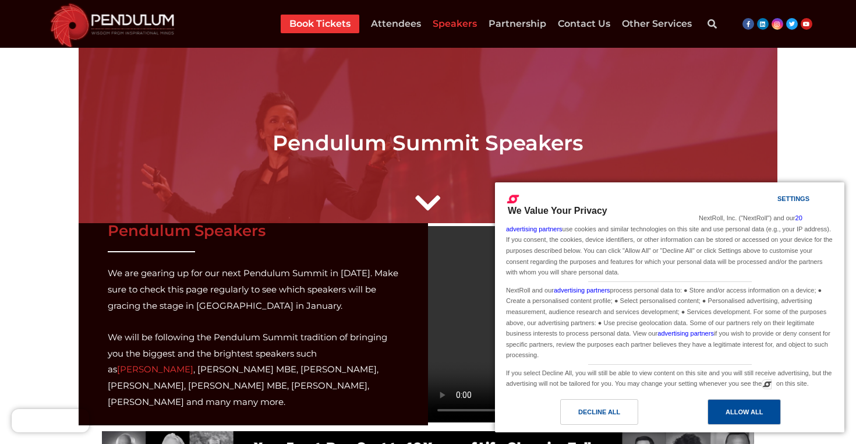
click at [746, 409] on div "Allow All" at bounding box center [743, 411] width 37 height 13
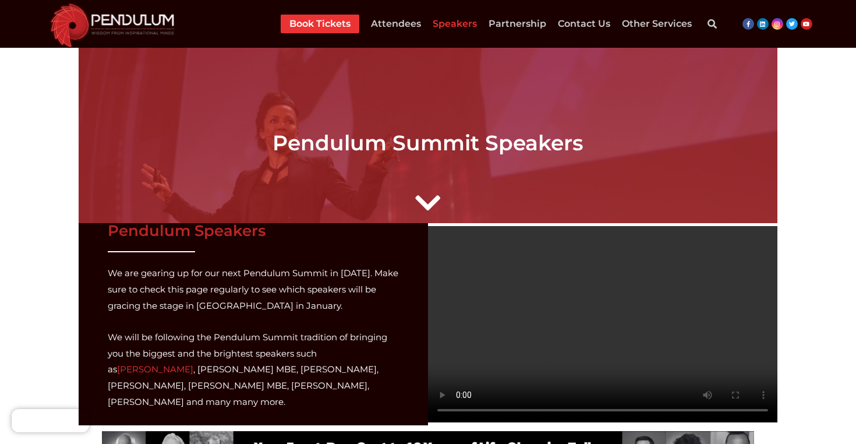
click at [139, 20] on img at bounding box center [112, 23] width 139 height 47
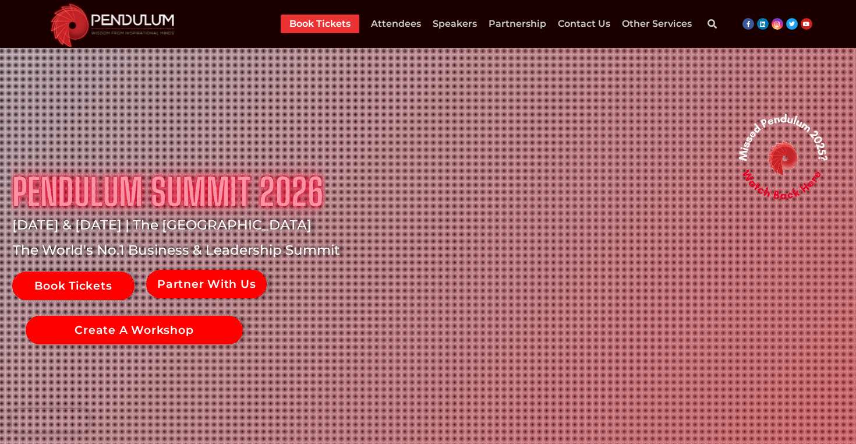
click at [454, 211] on link at bounding box center [662, 419] width 2568 height 836
click at [466, 19] on link "Speakers" at bounding box center [455, 24] width 44 height 19
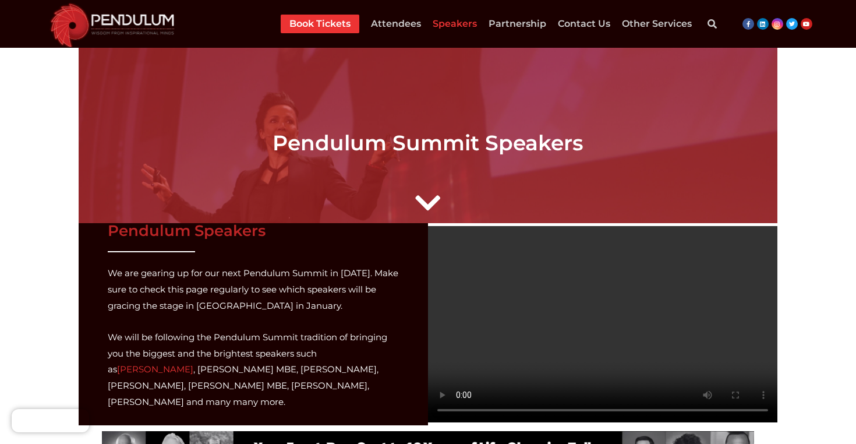
click at [245, 338] on p "We will be following the Pendulum Summit tradition of bringing you the biggest …" at bounding box center [253, 369] width 291 height 81
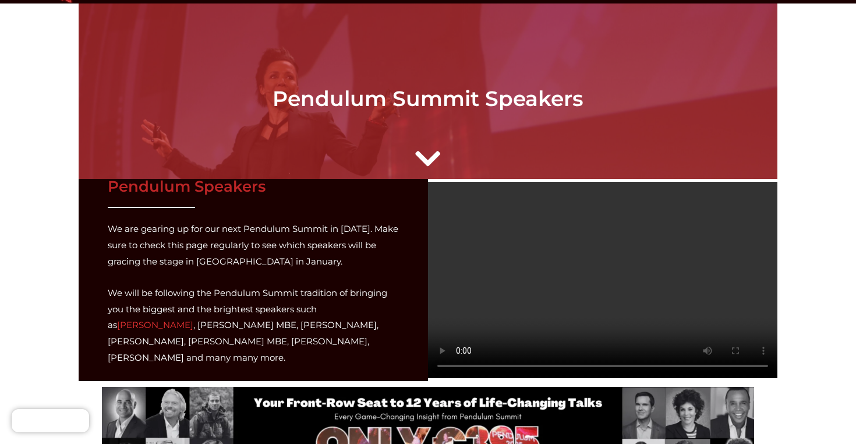
scroll to position [47, 0]
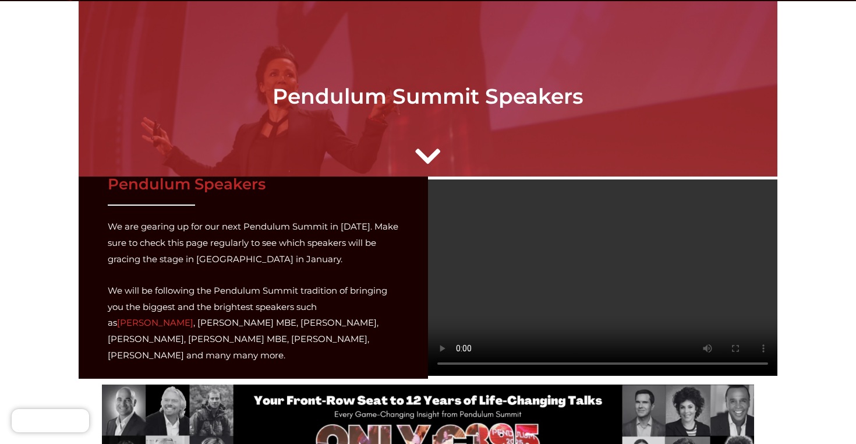
click at [193, 317] on link "[PERSON_NAME]" at bounding box center [155, 322] width 76 height 11
click at [303, 284] on div "We are gearing up for our next Pendulum Summit in 2026. Make sure to check this…" at bounding box center [253, 290] width 291 height 145
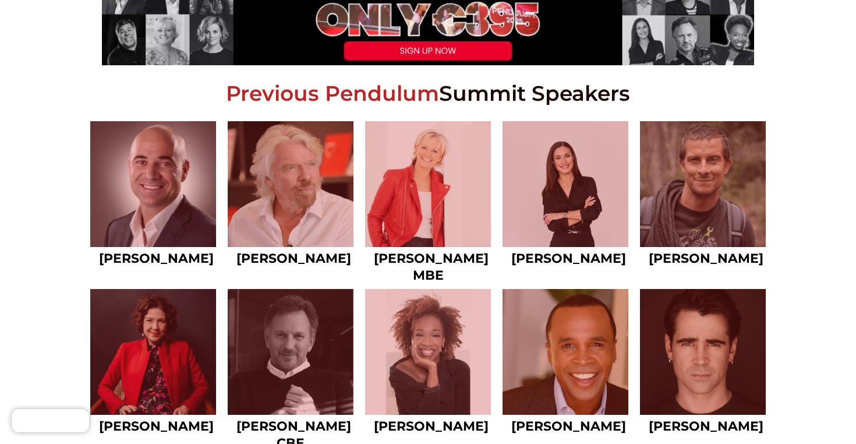
scroll to position [466, 0]
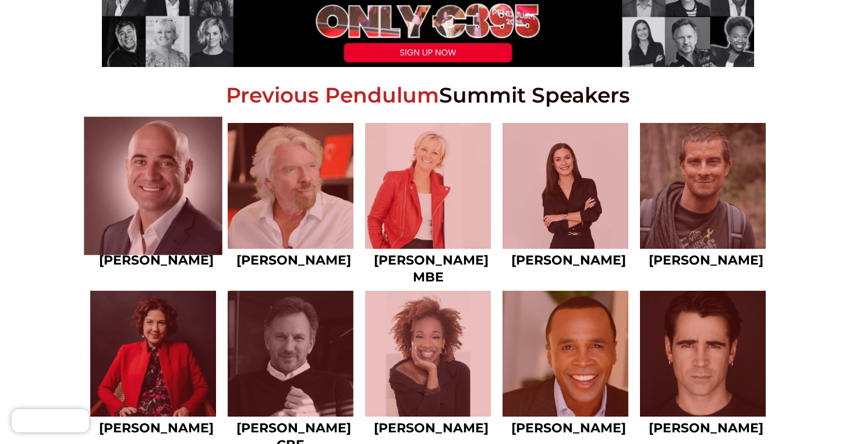
click at [153, 215] on link at bounding box center [153, 185] width 139 height 139
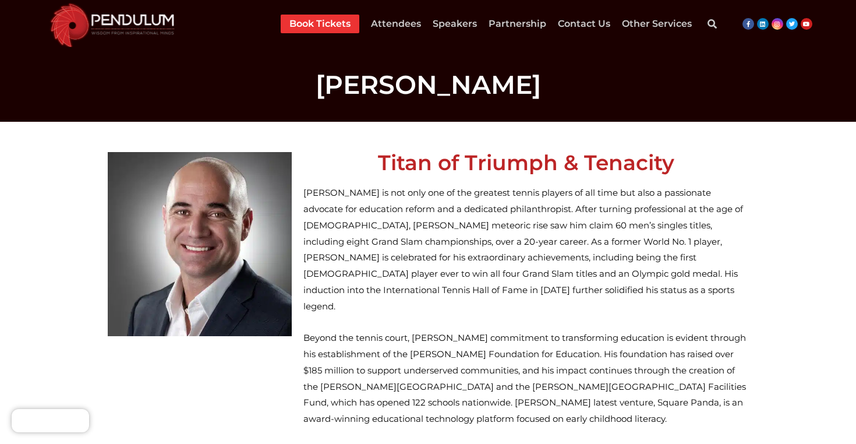
click at [429, 296] on p "[PERSON_NAME] is not only one of the greatest tennis players of all time but al…" at bounding box center [525, 250] width 445 height 130
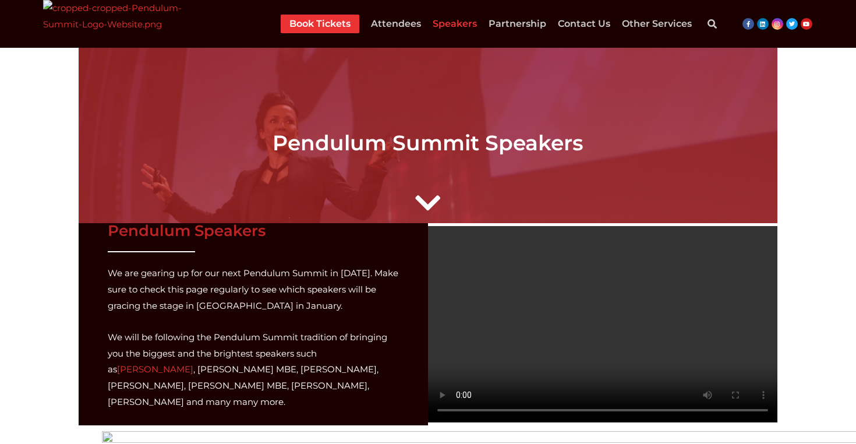
scroll to position [466, 0]
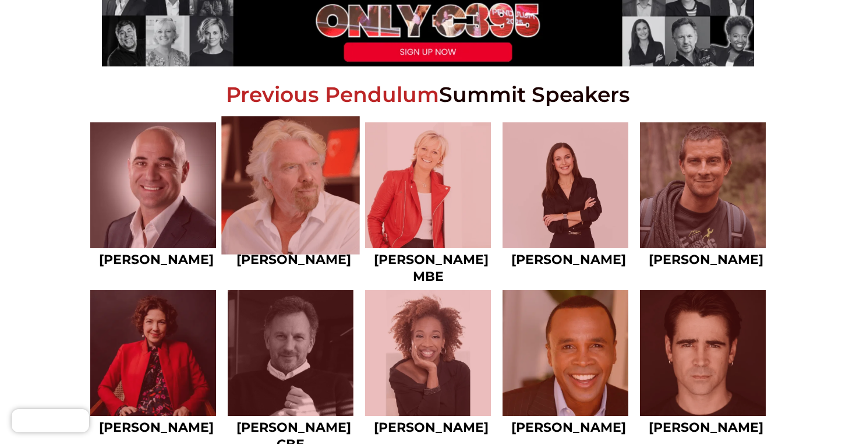
click at [286, 235] on link at bounding box center [290, 185] width 139 height 139
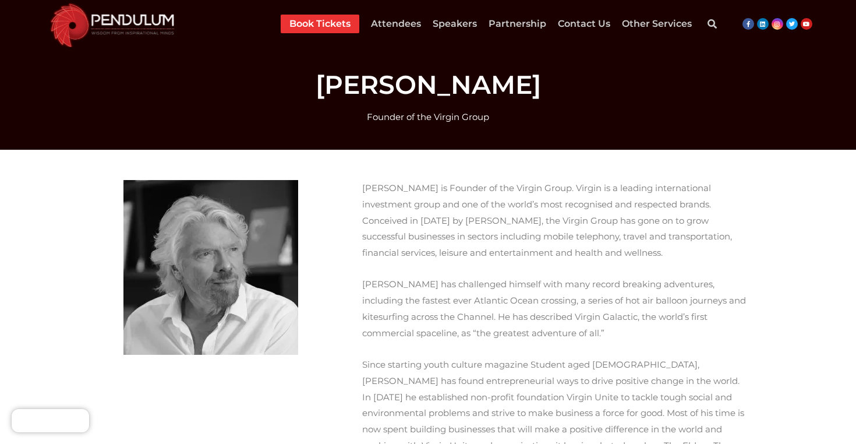
click at [391, 348] on div "[PERSON_NAME] is Founder of the Virgin Group. Virgin is a leading international…" at bounding box center [555, 357] width 386 height 354
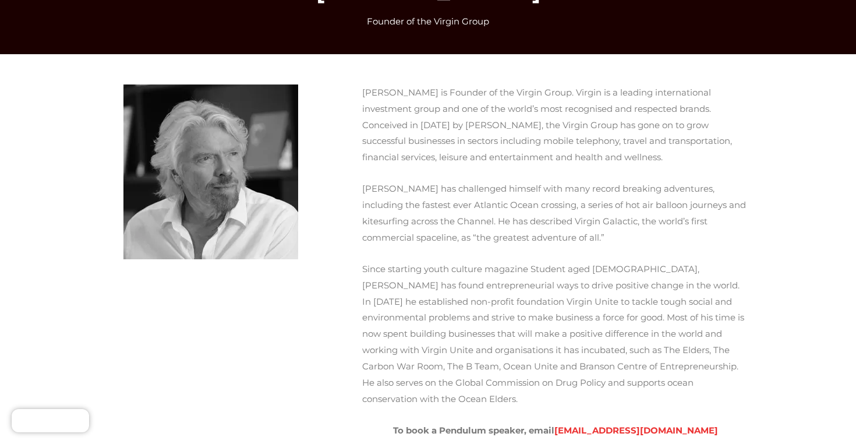
scroll to position [93, 0]
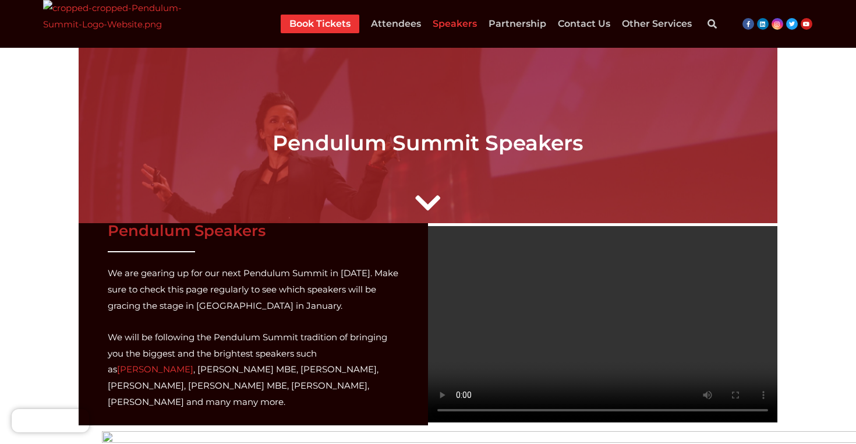
scroll to position [466, 0]
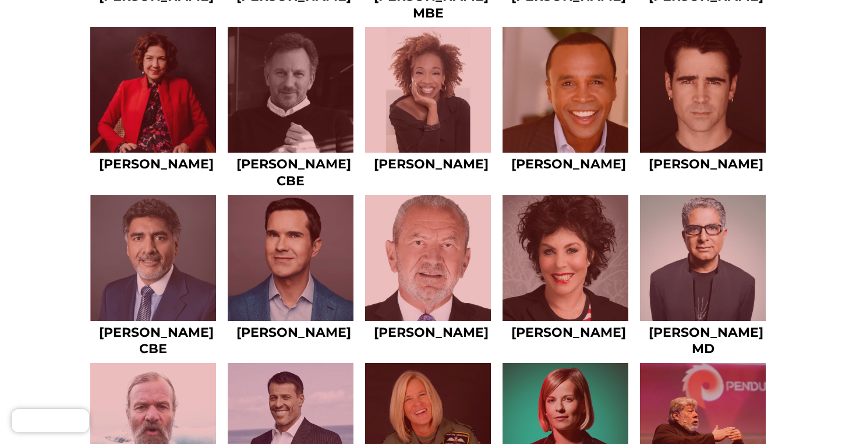
scroll to position [746, 0]
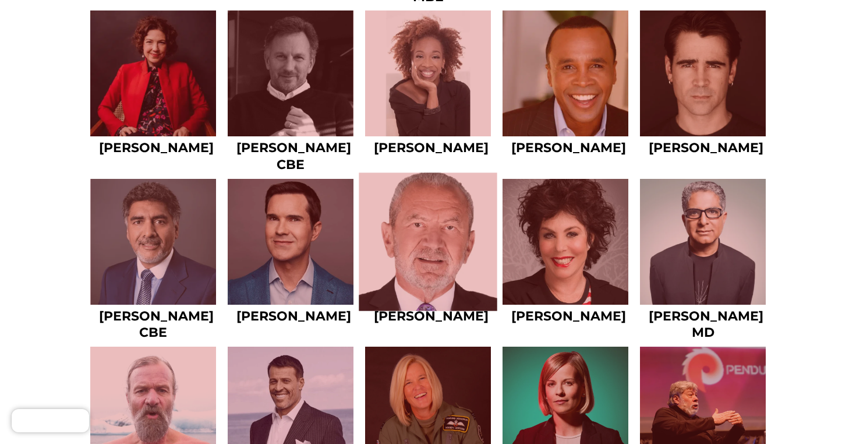
click at [453, 271] on link at bounding box center [428, 241] width 139 height 139
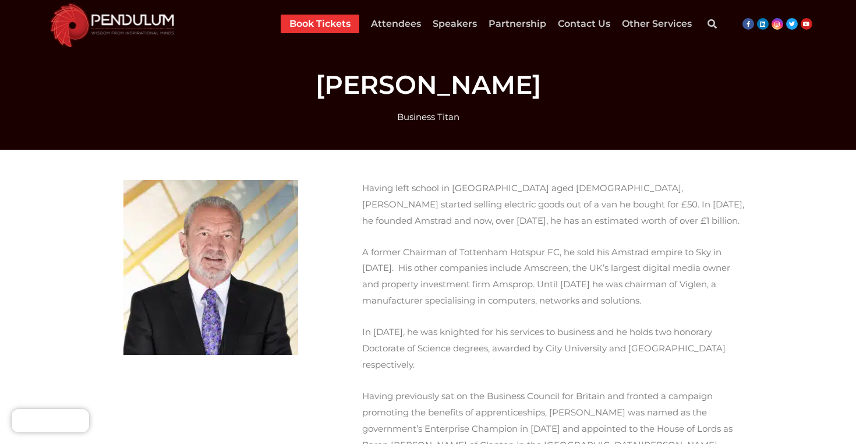
click at [478, 313] on div "Having left school in Hackney aged 16, Lord Sugar started selling electric good…" at bounding box center [555, 372] width 386 height 384
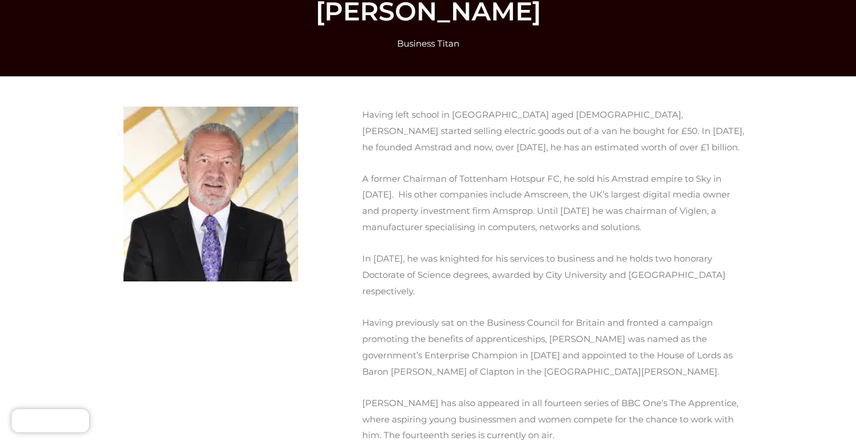
scroll to position [23, 0]
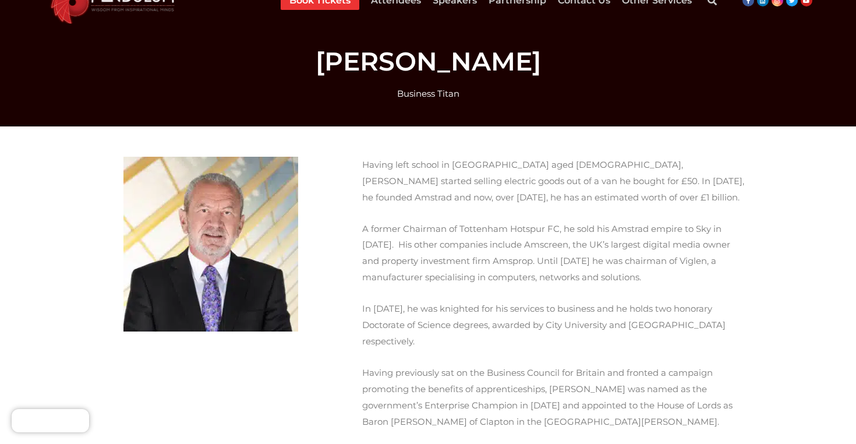
click at [438, 93] on div "Business Titan" at bounding box center [428, 94] width 652 height 16
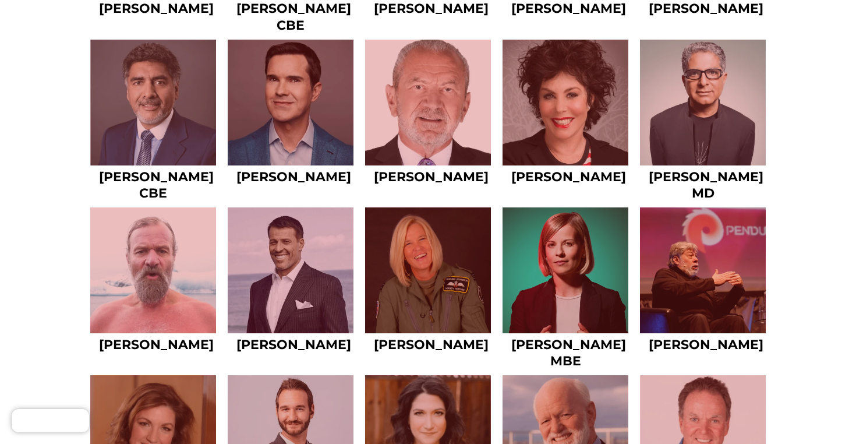
scroll to position [886, 0]
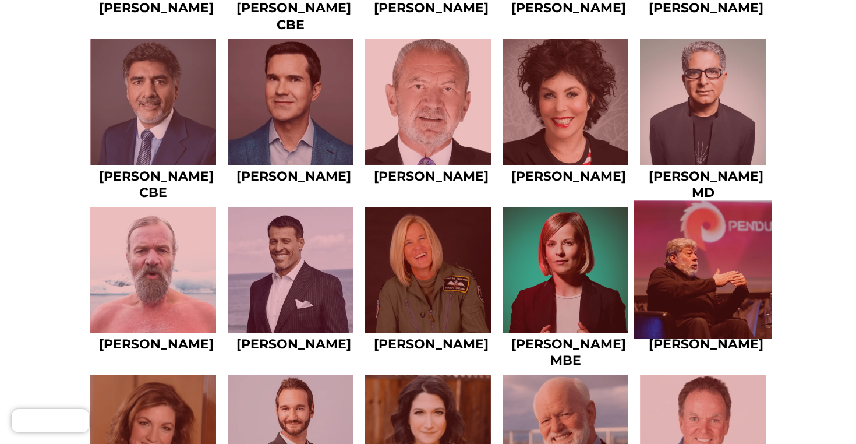
click at [691, 277] on link at bounding box center [702, 269] width 139 height 139
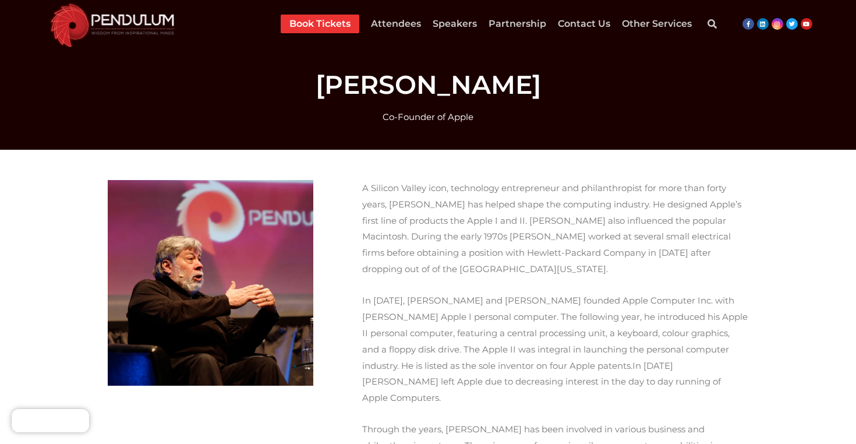
click at [578, 267] on p "A Silicon Valley icon, technology entrepreneur and philanthropist for more than…" at bounding box center [555, 228] width 386 height 97
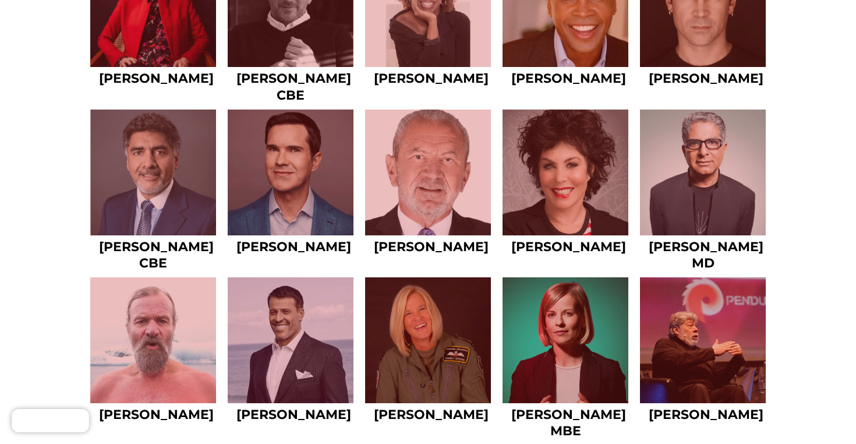
scroll to position [886, 0]
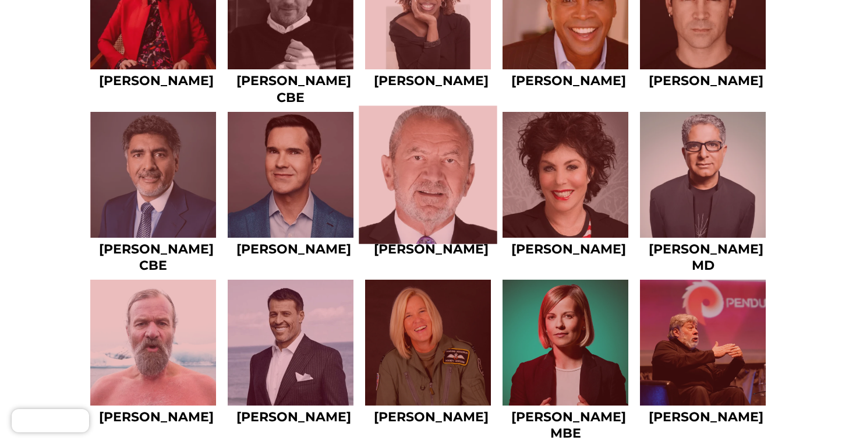
click at [429, 198] on link at bounding box center [428, 174] width 139 height 139
